Goal: Task Accomplishment & Management: Contribute content

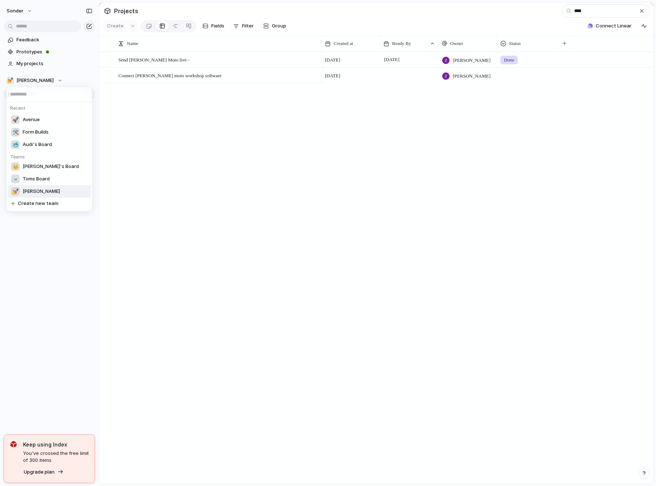
click at [39, 192] on li "💅 Zach" at bounding box center [49, 191] width 83 height 12
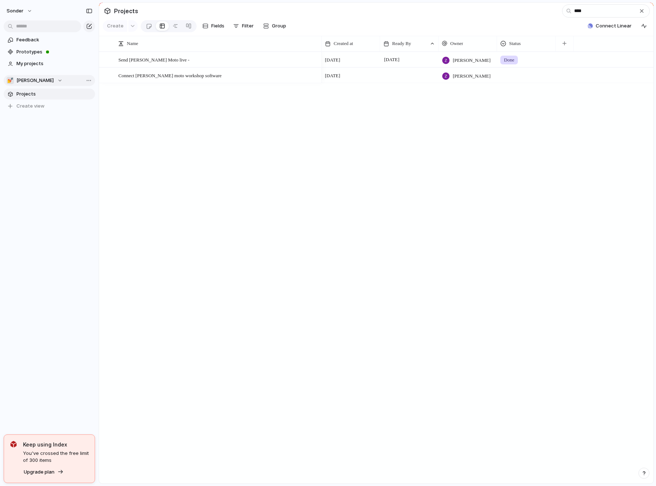
click at [40, 80] on button "💅 Zach" at bounding box center [49, 80] width 91 height 11
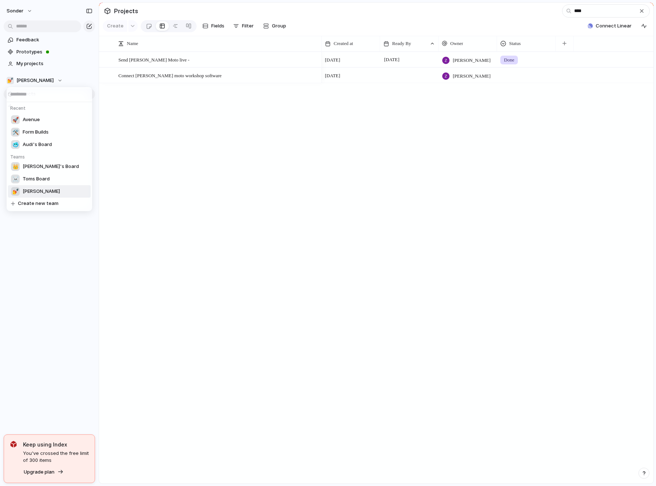
click at [43, 191] on li "💅 Zach" at bounding box center [49, 191] width 83 height 12
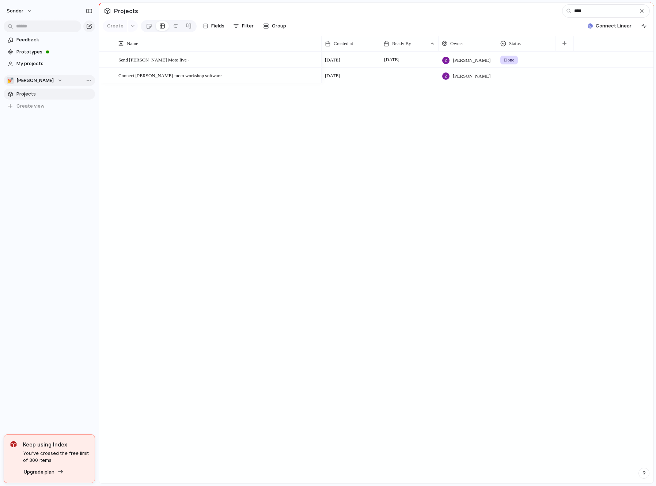
click at [30, 85] on button "💅 Zach" at bounding box center [49, 80] width 91 height 11
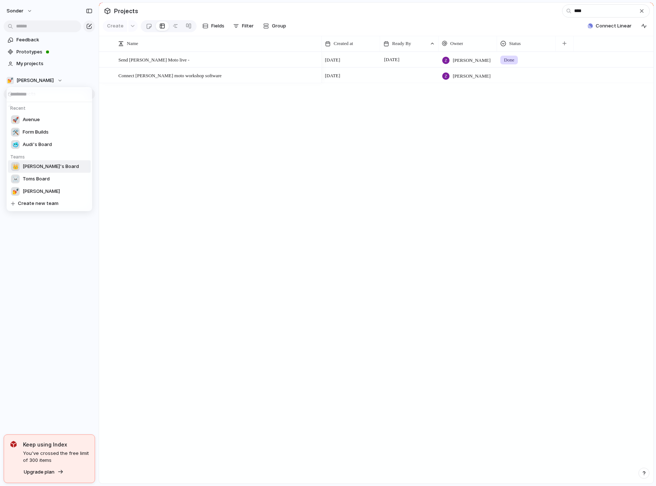
click at [41, 170] on div "👑 Nafis's Board" at bounding box center [45, 166] width 68 height 9
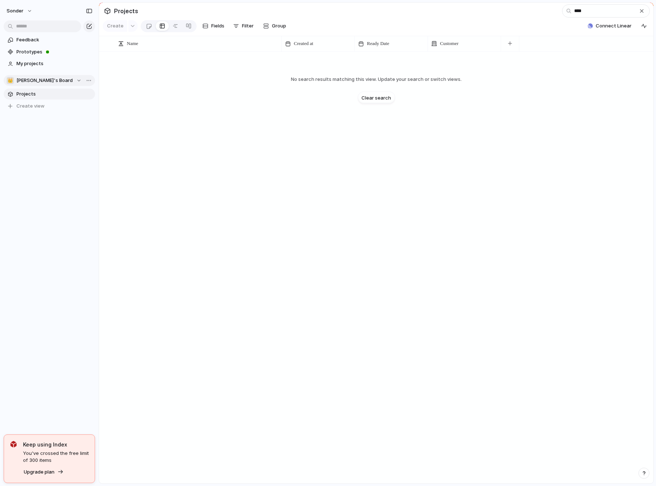
click at [36, 78] on span "Nafis's Board" at bounding box center [44, 80] width 56 height 7
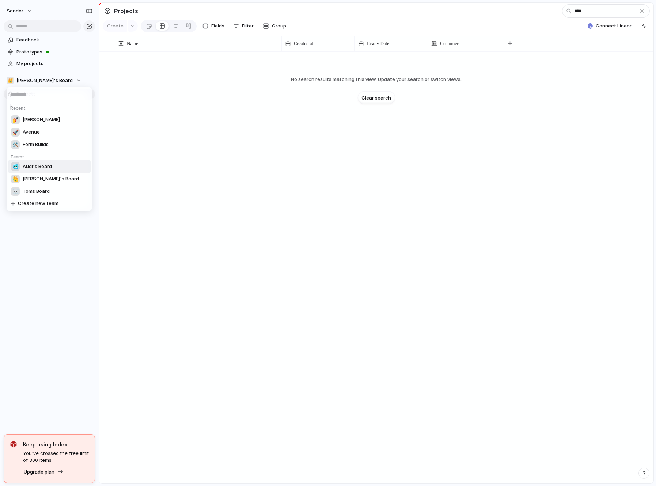
click at [39, 165] on span "Audi's Board" at bounding box center [37, 166] width 29 height 7
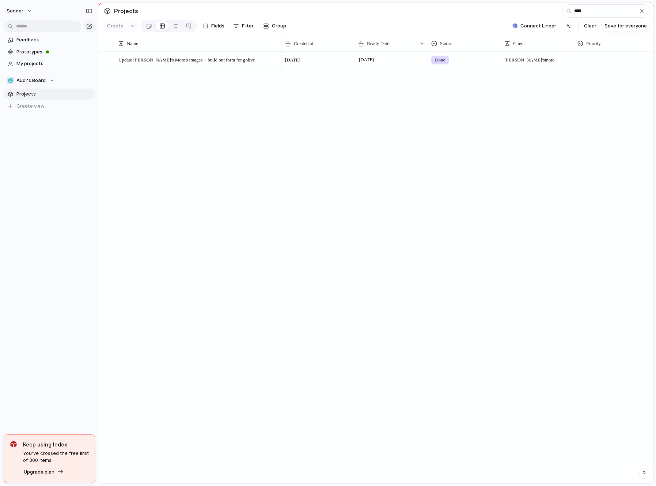
click at [124, 10] on span "Projects" at bounding box center [126, 10] width 27 height 13
click at [106, 10] on div "Projects" at bounding box center [120, 10] width 37 height 13
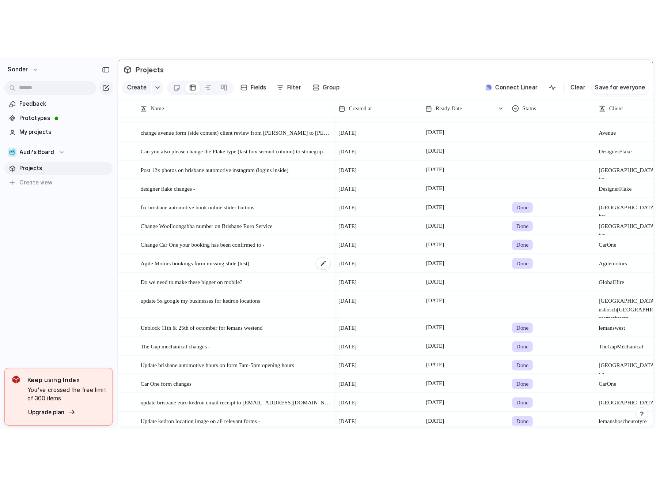
scroll to position [0, 1]
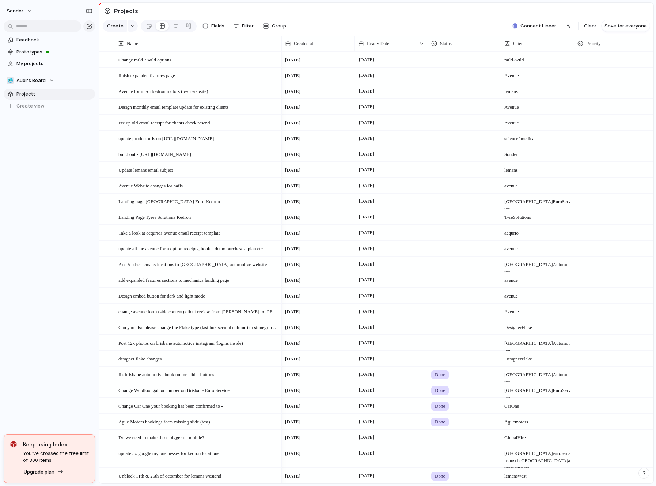
scroll to position [0, 1]
click at [38, 83] on span "Audi's Board" at bounding box center [30, 80] width 29 height 7
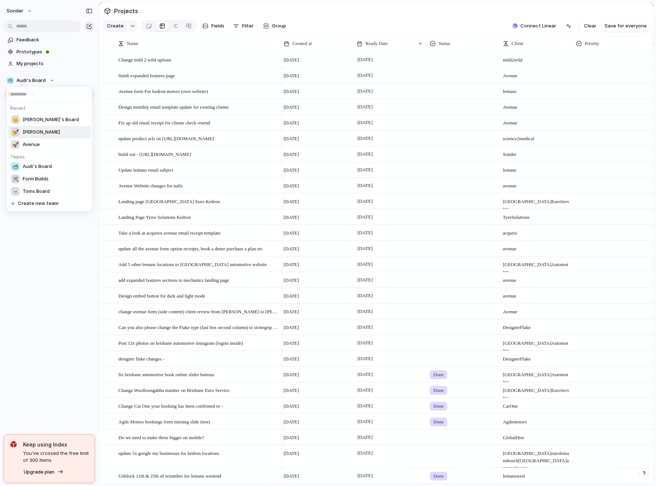
click at [38, 137] on li "💅 Zach" at bounding box center [49, 132] width 83 height 12
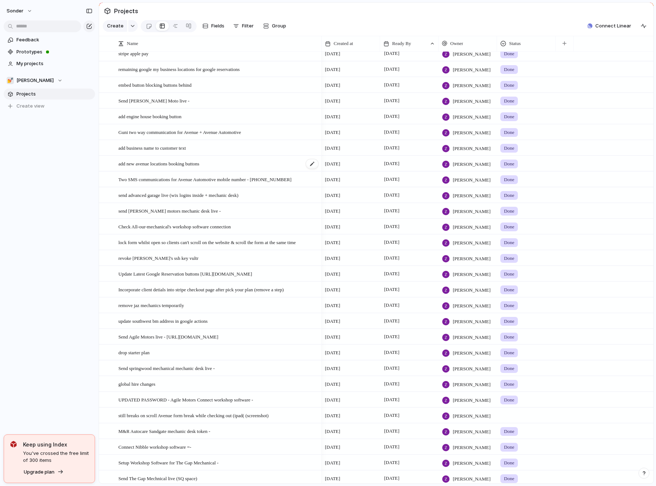
scroll to position [292, 0]
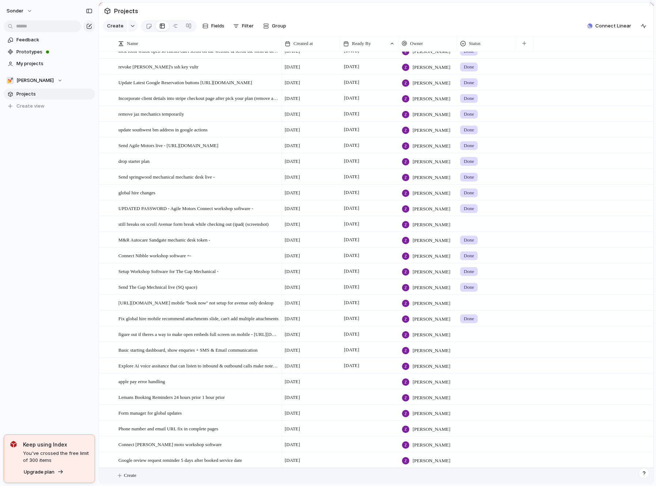
click at [165, 475] on button "Create" at bounding box center [385, 475] width 559 height 15
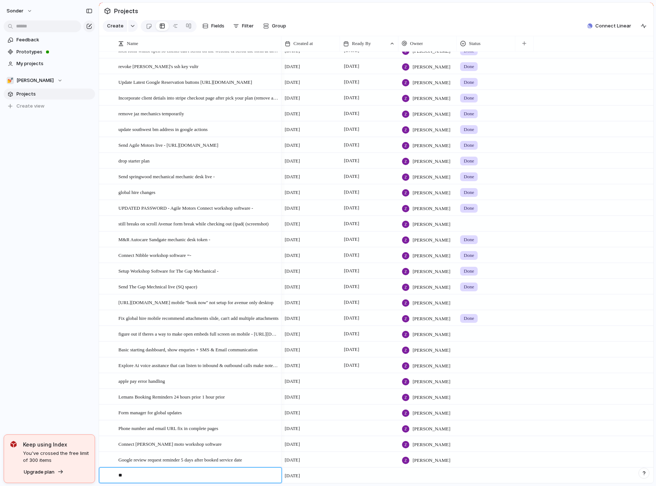
type textarea "*"
type textarea "**********"
click at [349, 471] on div at bounding box center [369, 474] width 58 height 15
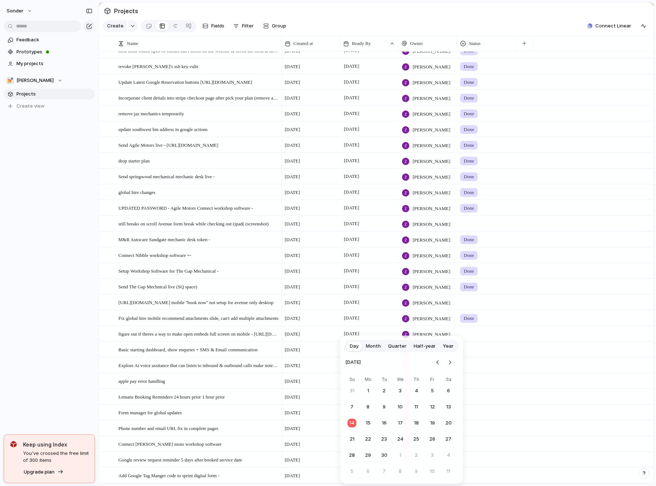
click at [374, 423] on tr "14 15 16 17 18 19 20" at bounding box center [401, 422] width 110 height 13
click at [371, 423] on button "15" at bounding box center [368, 422] width 13 height 13
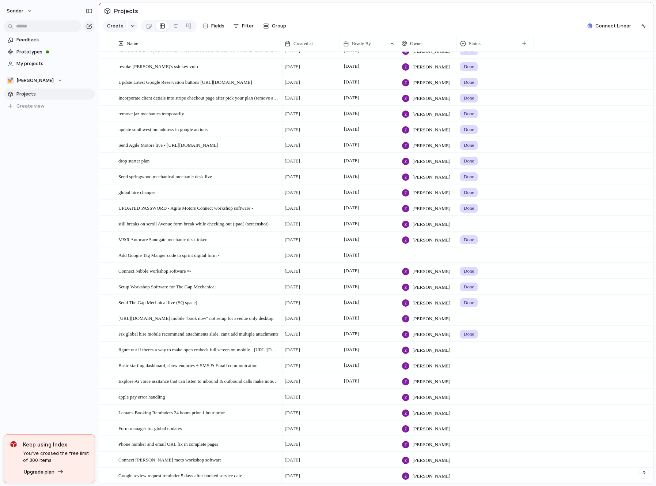
click at [403, 252] on div at bounding box center [428, 254] width 58 height 15
click at [413, 253] on div "Tom Holliday audi W Jett Candy Nafis Riza Jerome Emmanuel Zach Reyes Audi W Ben…" at bounding box center [328, 243] width 656 height 486
click at [413, 253] on div at bounding box center [428, 254] width 58 height 15
click at [428, 341] on span "Zach Reyes" at bounding box center [432, 342] width 37 height 7
click at [169, 257] on span "Add Google Tag Manger code to sprint digital form -" at bounding box center [168, 254] width 101 height 8
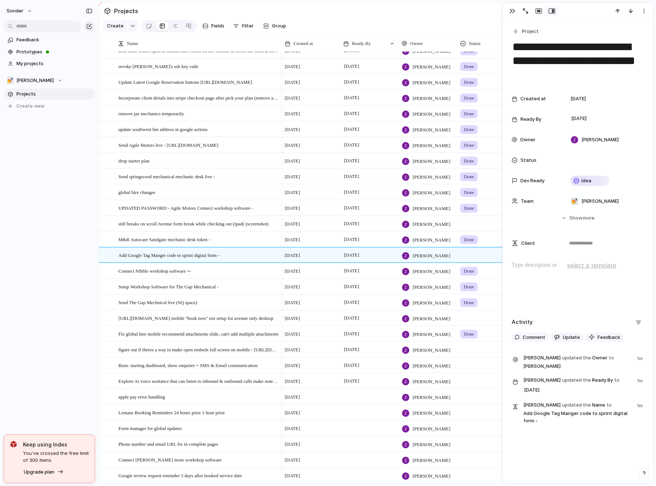
click at [525, 268] on p at bounding box center [578, 265] width 133 height 9
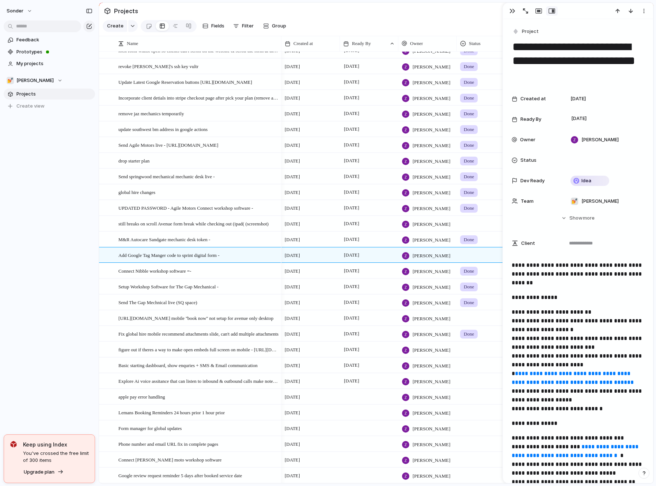
click at [461, 26] on section "Create Fields Filter Group Zoom Collapse Connect Linear Clear Save for everyone" at bounding box center [376, 28] width 555 height 18
